Goal: Navigation & Orientation: Understand site structure

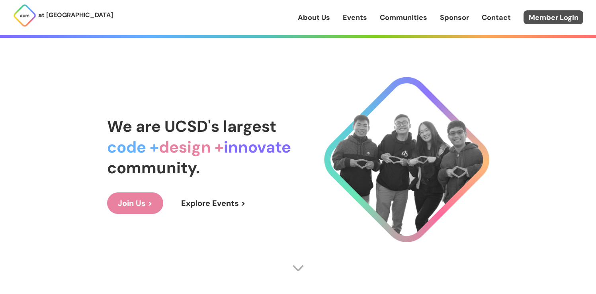
click at [561, 13] on link "Member Login" at bounding box center [553, 17] width 60 height 14
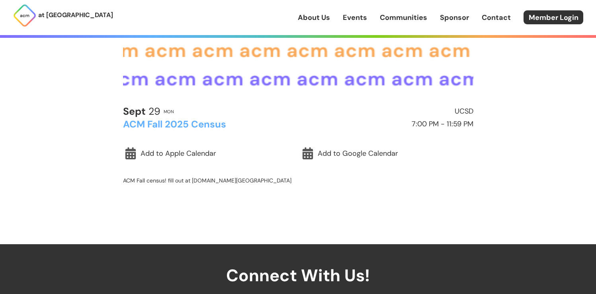
scroll to position [181, 0]
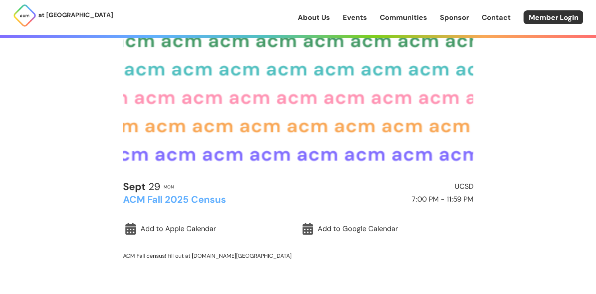
click at [194, 200] on h2 "ACM Fall 2025 Census" at bounding box center [209, 199] width 172 height 10
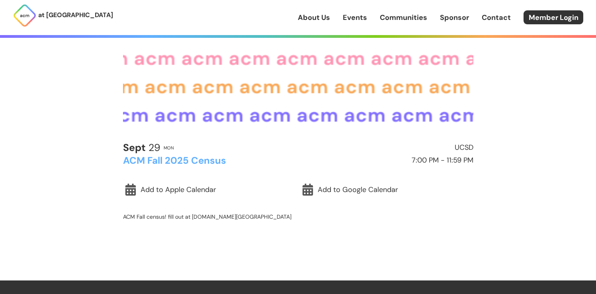
scroll to position [156, 0]
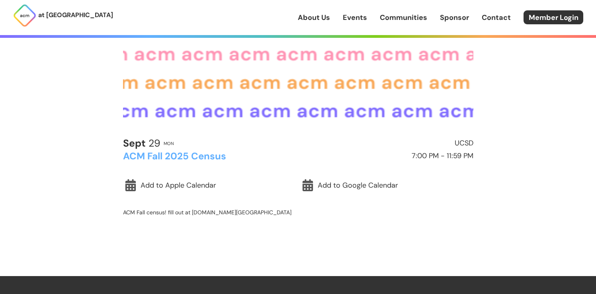
scroll to position [156, 0]
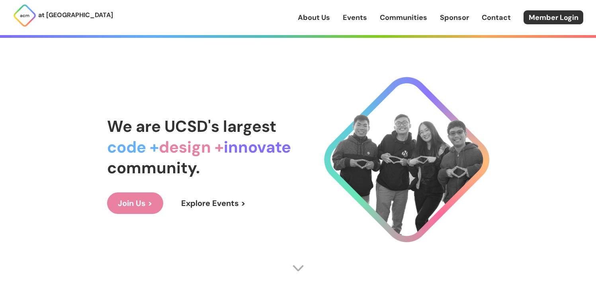
click at [209, 58] on div "We are UCSD's largest code + design + innovate community. Join Us > Explore Eve…" at bounding box center [298, 165] width 382 height 262
click at [59, 12] on p "at [GEOGRAPHIC_DATA]" at bounding box center [75, 15] width 75 height 10
click at [107, 23] on div "at UC San Diego About Us Events Communities Sponsor Contact Member Login" at bounding box center [298, 17] width 596 height 35
click at [328, 12] on link "About Us" at bounding box center [314, 17] width 32 height 10
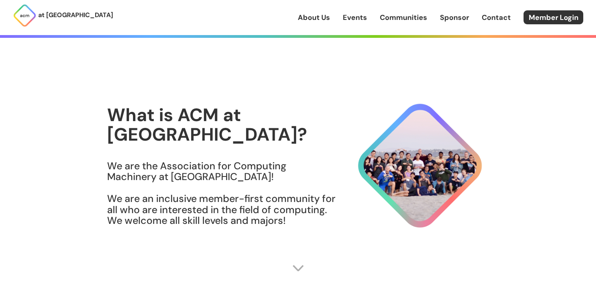
click at [348, 15] on link "Events" at bounding box center [355, 17] width 24 height 10
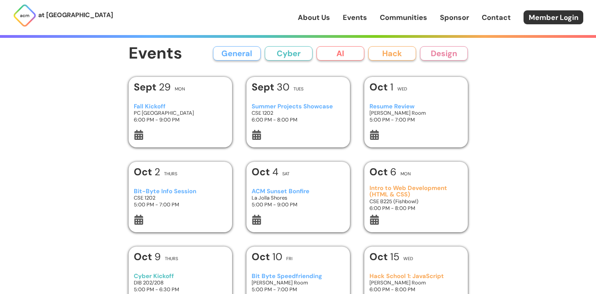
click at [404, 21] on link "Communities" at bounding box center [403, 17] width 47 height 10
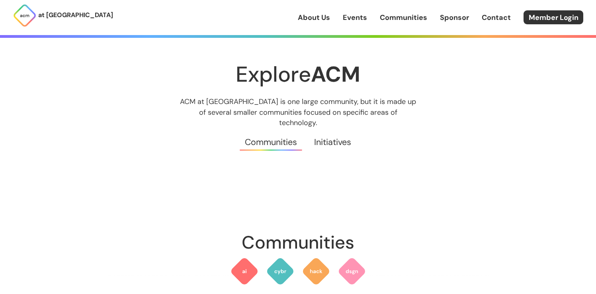
click at [452, 16] on link "Sponsor" at bounding box center [454, 17] width 29 height 10
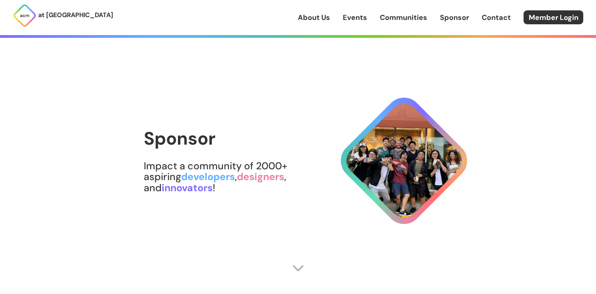
click at [482, 17] on link "Contact" at bounding box center [496, 17] width 29 height 10
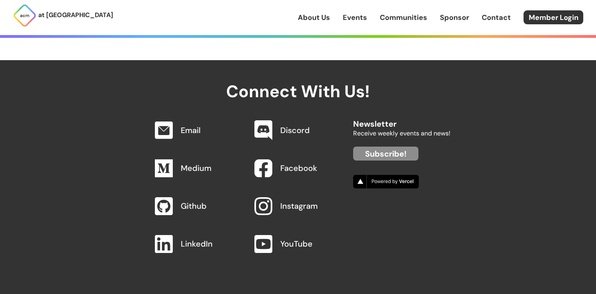
scroll to position [778, 0]
